Goal: Find specific page/section: Find specific page/section

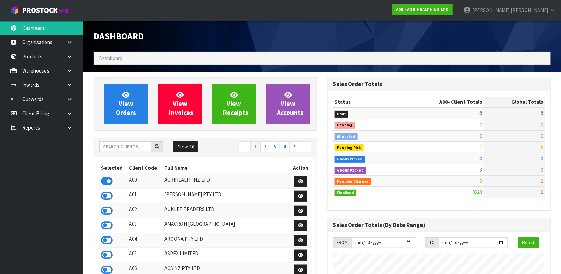
scroll to position [526, 234]
click at [119, 148] on input "text" at bounding box center [125, 146] width 52 height 11
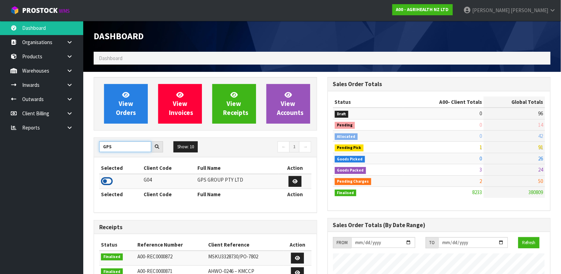
type input "GPS"
click at [111, 182] on icon at bounding box center [107, 181] width 12 height 10
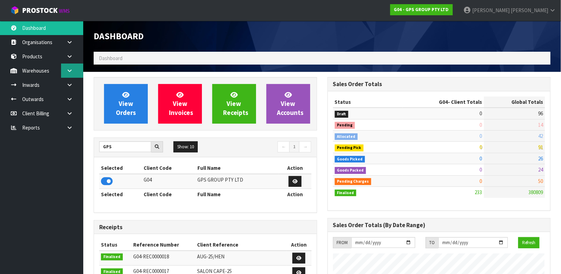
scroll to position [436, 234]
click at [74, 75] on link at bounding box center [72, 70] width 22 height 14
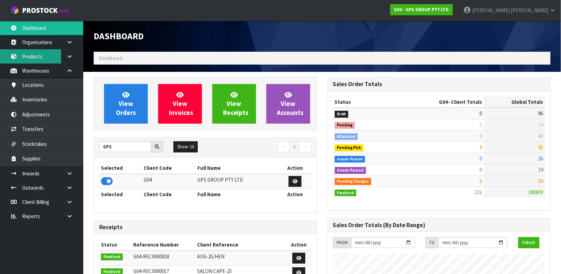
click at [48, 58] on link "Products" at bounding box center [41, 56] width 83 height 14
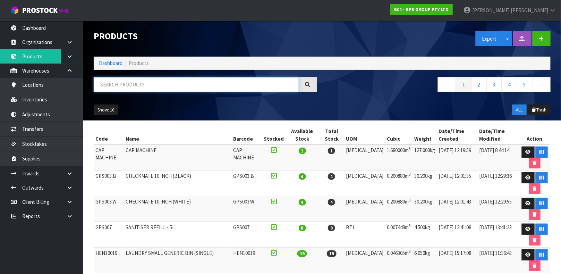
click at [141, 83] on input "text" at bounding box center [196, 84] width 205 height 15
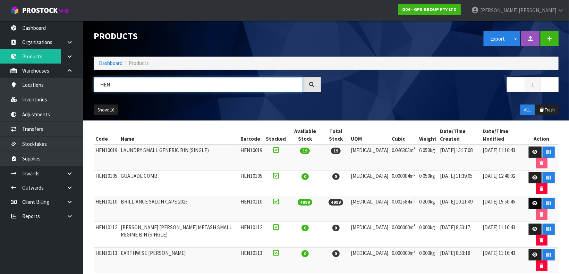
type input "HEN"
click at [529, 198] on link at bounding box center [535, 203] width 13 height 11
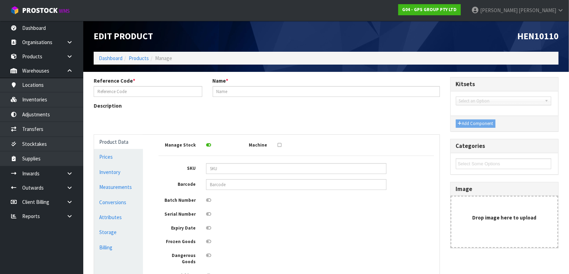
type input "HEN10110"
type input "BRILLIANCE SALON CAPE 2025"
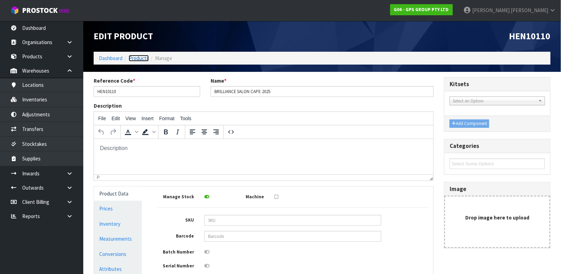
click at [136, 57] on link "Products" at bounding box center [139, 58] width 20 height 7
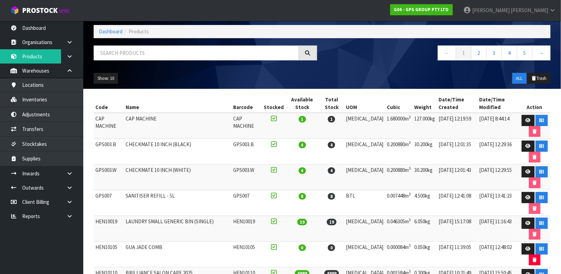
scroll to position [18, 0]
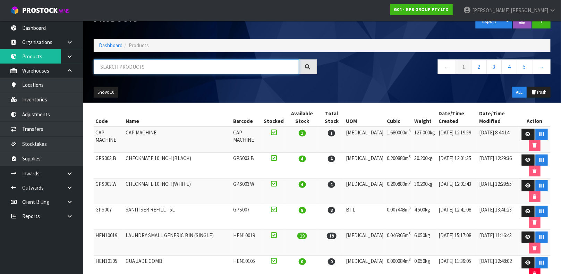
click at [186, 63] on input "text" at bounding box center [196, 66] width 205 height 15
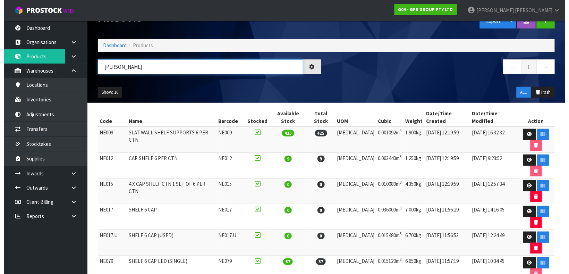
scroll to position [0, 0]
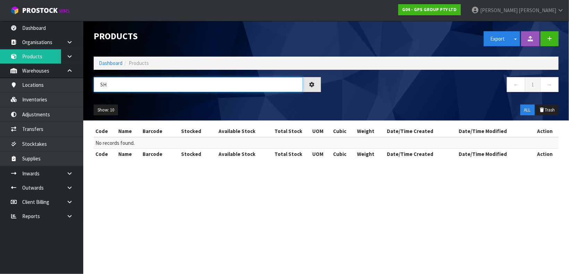
type input "S"
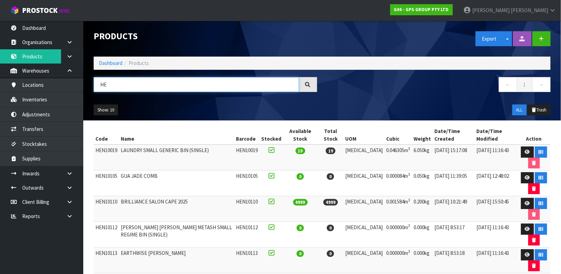
type input "H"
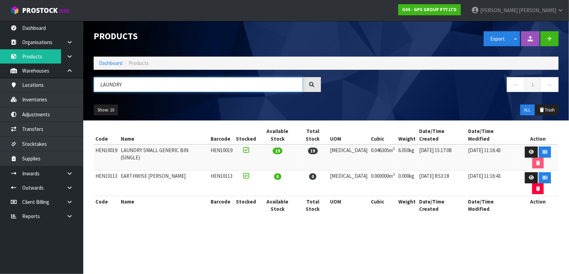
type input "LAUNDRY"
click at [109, 144] on td "HEN10019" at bounding box center [106, 157] width 25 height 26
copy td "HEN10019"
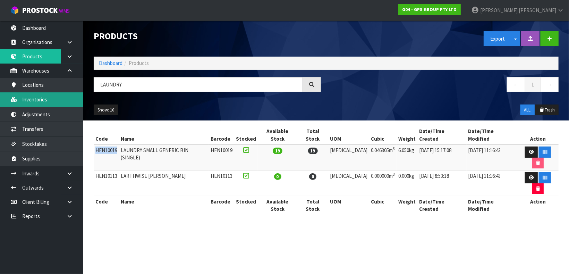
click at [39, 97] on link "Inventories" at bounding box center [41, 99] width 83 height 14
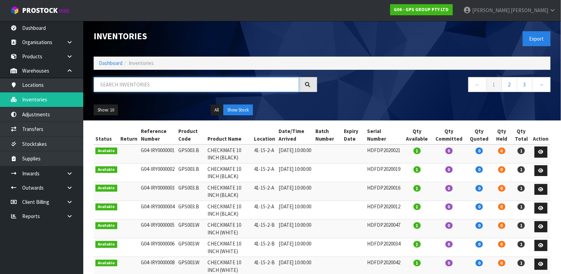
click at [124, 85] on input "text" at bounding box center [196, 84] width 205 height 15
paste input "HEN10019"
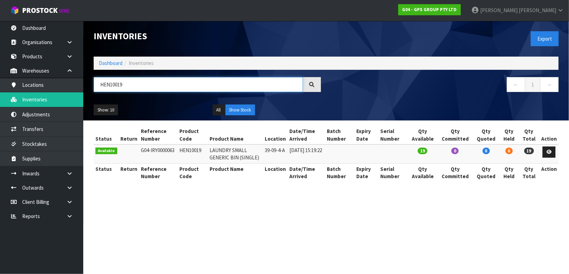
type input "HEN10019"
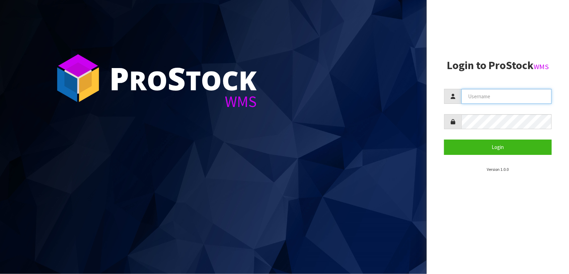
click at [478, 98] on input "text" at bounding box center [506, 96] width 90 height 15
type input "[PERSON_NAME]"
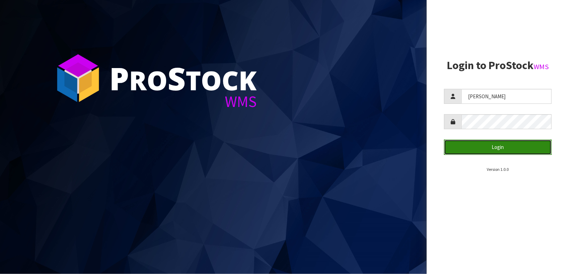
click at [502, 143] on button "Login" at bounding box center [498, 146] width 108 height 15
